Goal: Navigation & Orientation: Find specific page/section

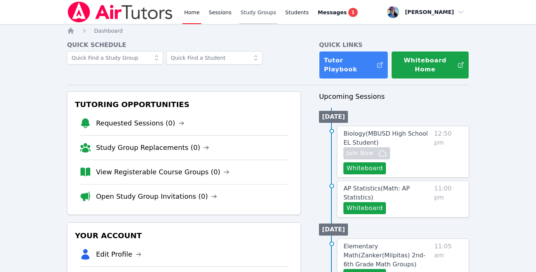
click at [268, 10] on link "Study Groups" at bounding box center [258, 12] width 39 height 24
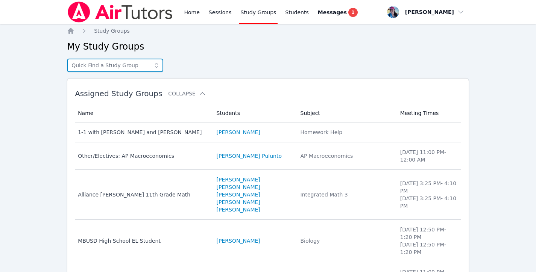
click at [138, 65] on input "text" at bounding box center [115, 66] width 96 height 14
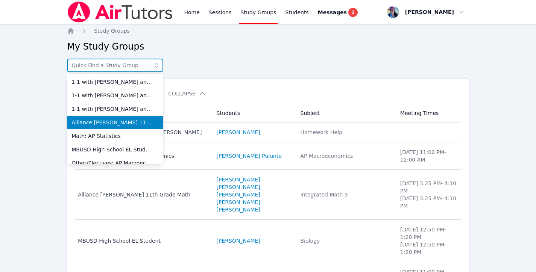
scroll to position [102, 0]
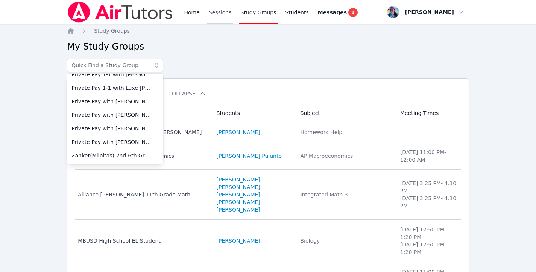
click at [211, 16] on link "Sessions" at bounding box center [220, 12] width 26 height 24
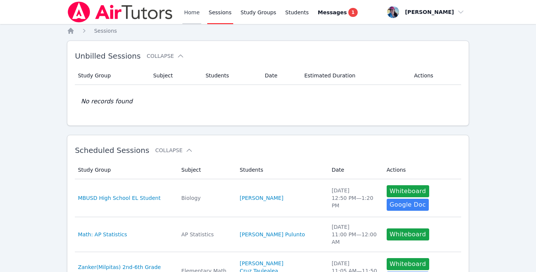
click at [186, 12] on link "Home" at bounding box center [191, 12] width 18 height 24
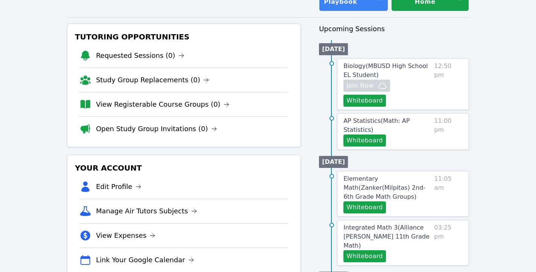
scroll to position [69, 0]
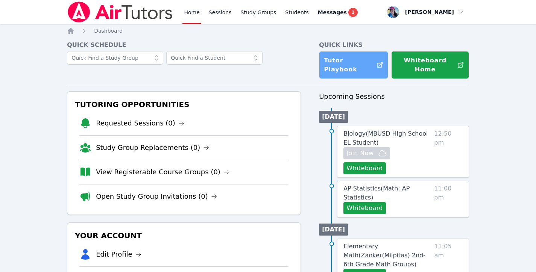
click at [377, 61] on icon at bounding box center [379, 65] width 7 height 8
